Goal: Task Accomplishment & Management: Manage account settings

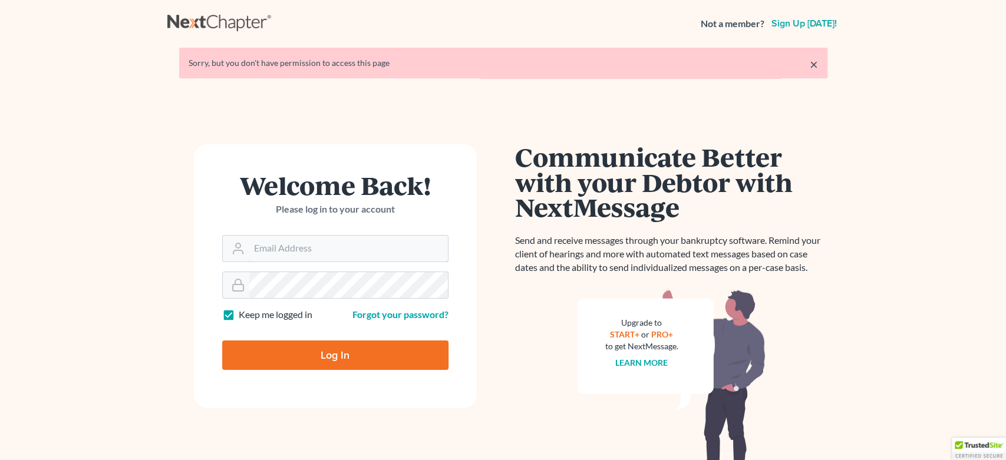
type input "[EMAIL_ADDRESS][DOMAIN_NAME]"
click at [316, 346] on input "Log In" at bounding box center [335, 354] width 226 height 29
type input "Thinking..."
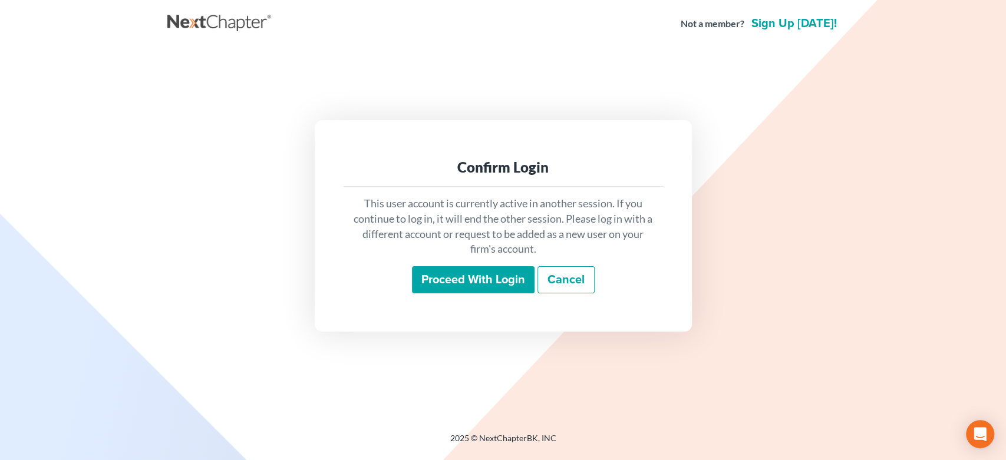
click at [477, 279] on input "Proceed with login" at bounding box center [473, 279] width 123 height 27
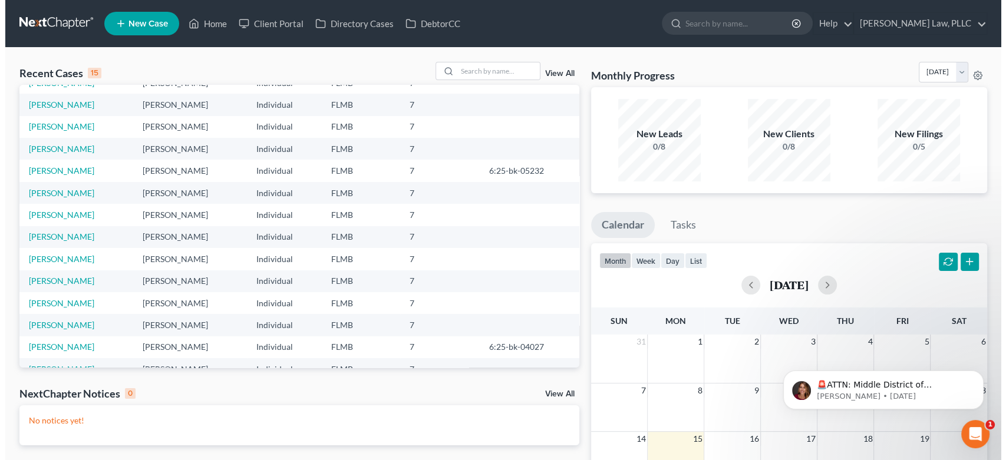
scroll to position [80, 0]
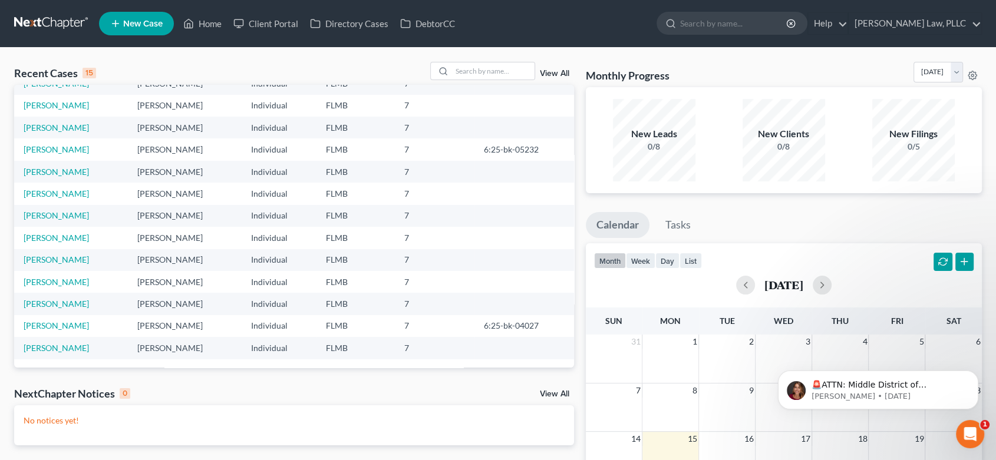
click at [542, 396] on link "View All" at bounding box center [554, 394] width 29 height 8
click at [560, 390] on link "View All" at bounding box center [554, 394] width 29 height 8
click at [550, 396] on link "View All" at bounding box center [554, 394] width 29 height 8
